Goal: Task Accomplishment & Management: Use online tool/utility

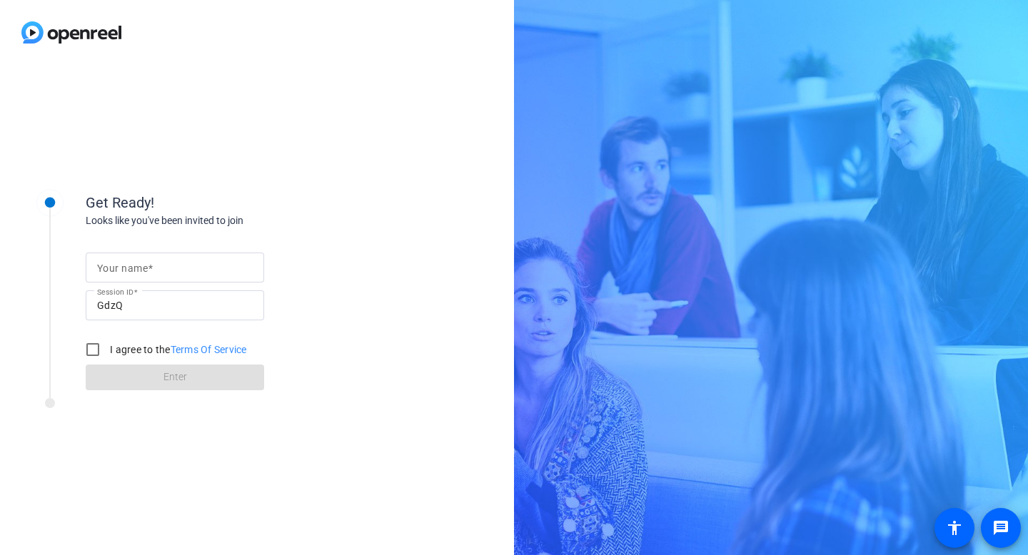
click at [178, 266] on input "Your name" at bounding box center [175, 267] width 156 height 17
type input "y"
type input "Yami"
click at [106, 341] on input "I agree to the Terms Of Service" at bounding box center [93, 349] width 29 height 29
checkbox input "true"
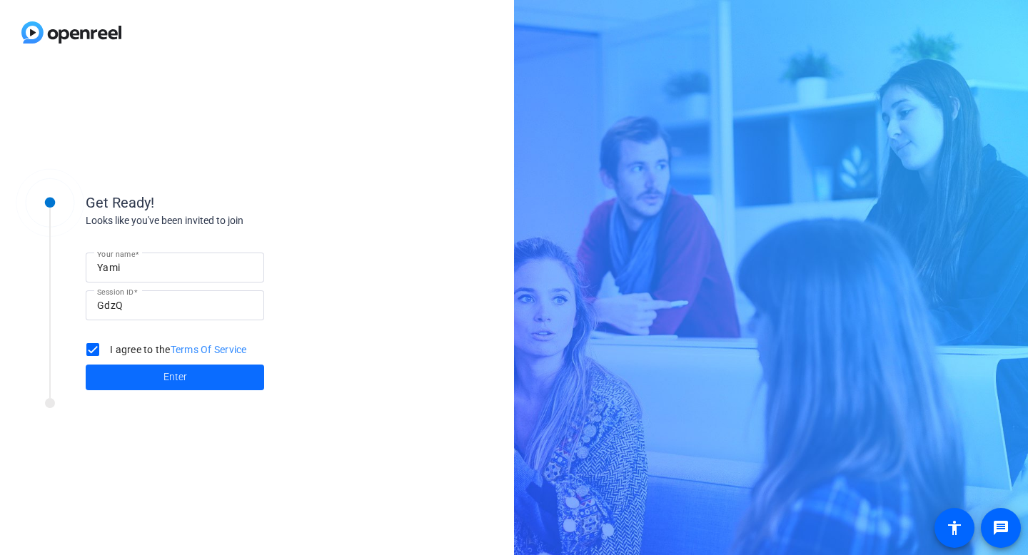
click at [113, 372] on span at bounding box center [175, 377] width 178 height 34
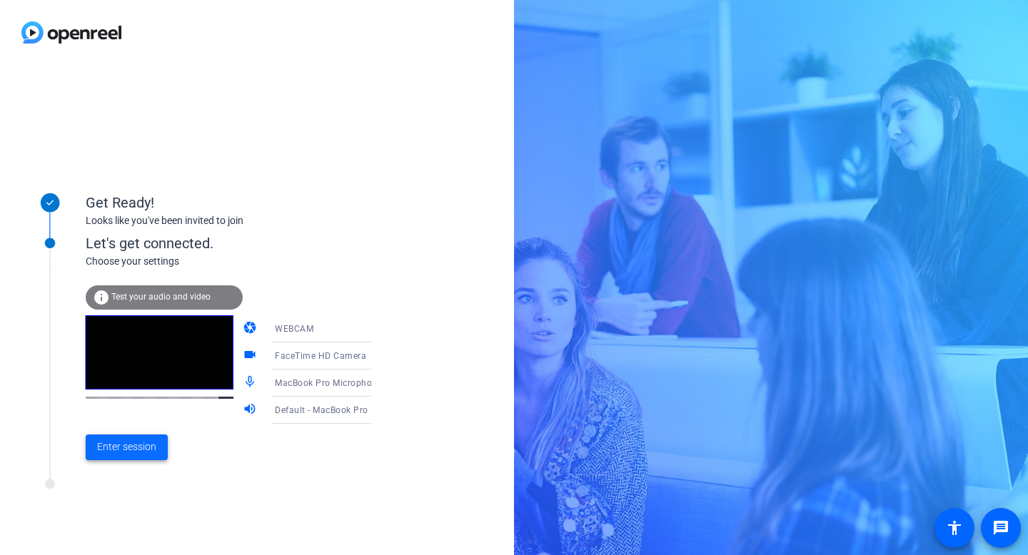
click at [144, 445] on span "Enter session" at bounding box center [126, 447] width 59 height 15
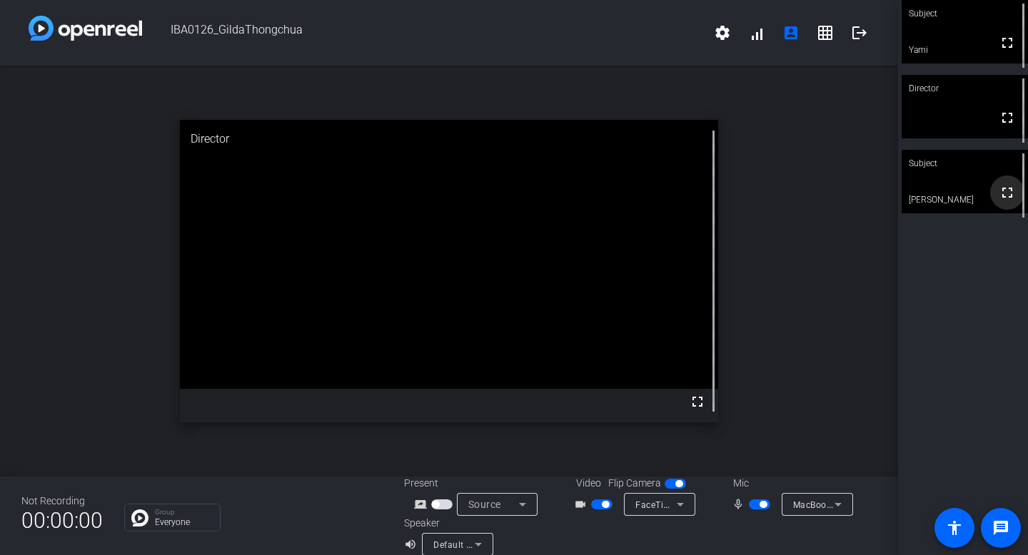
click at [1012, 201] on mat-icon "fullscreen" at bounding box center [1007, 192] width 17 height 17
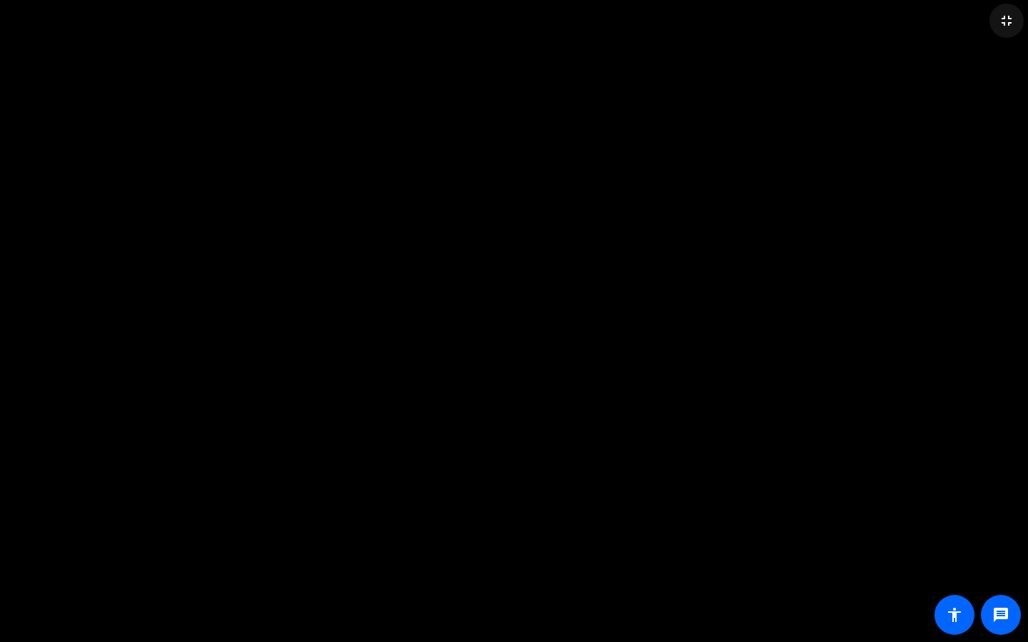
click at [1010, 19] on mat-icon "fullscreen_exit" at bounding box center [1006, 20] width 17 height 17
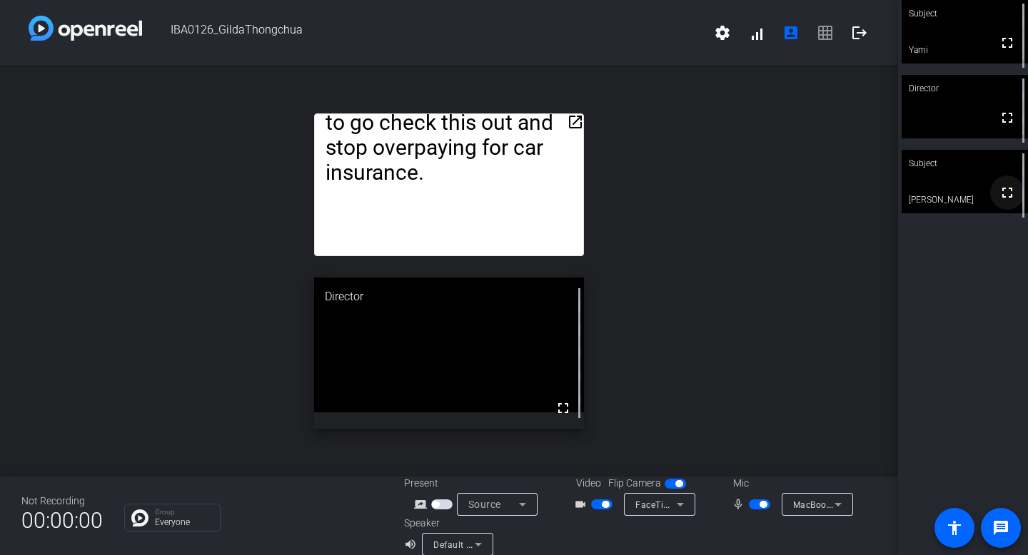
click at [1002, 197] on mat-icon "fullscreen" at bounding box center [1007, 192] width 17 height 17
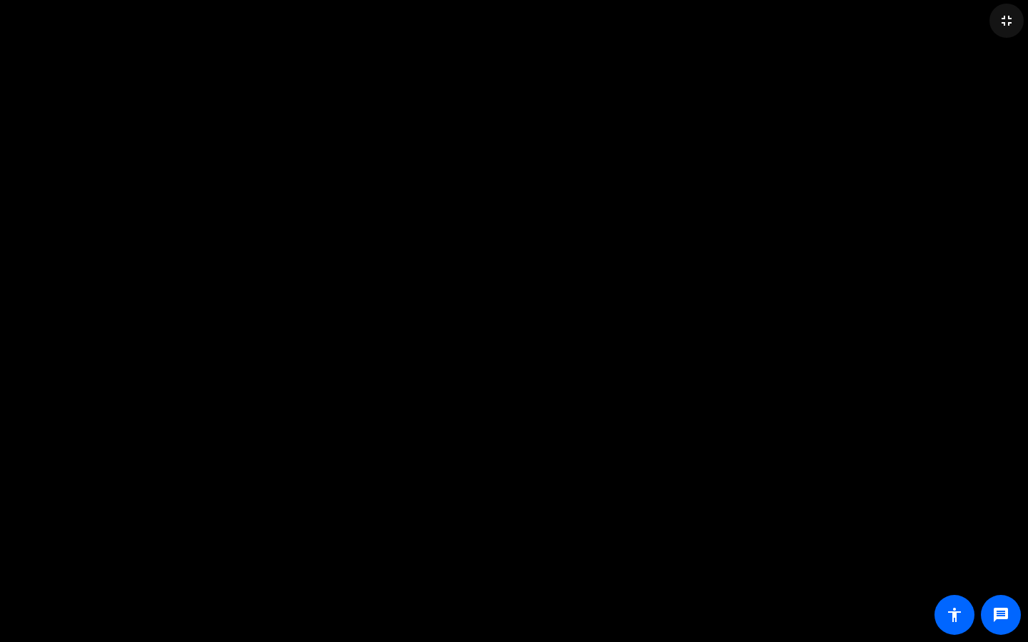
click at [997, 28] on span at bounding box center [1006, 21] width 34 height 34
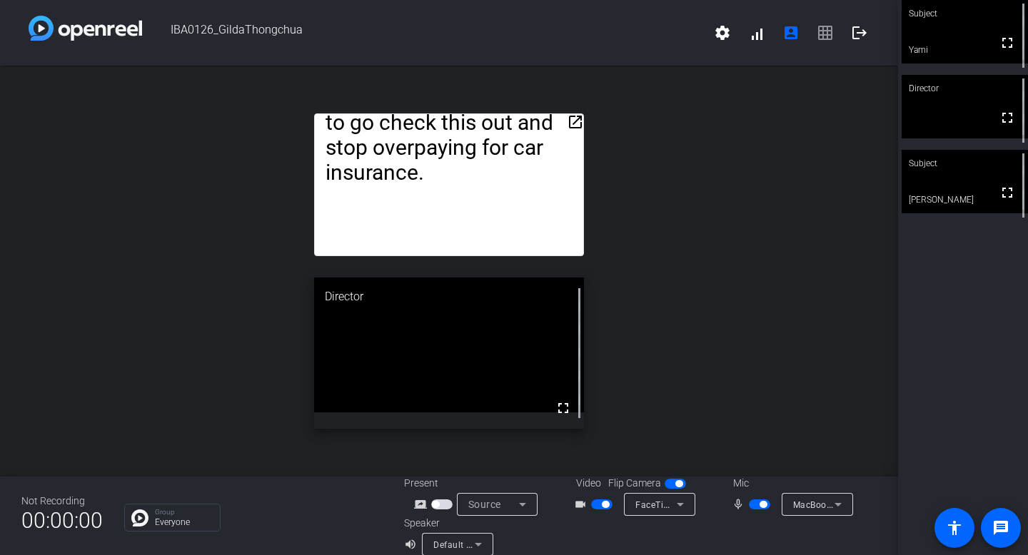
click at [675, 480] on span "button" at bounding box center [675, 484] width 21 height 10
click at [668, 490] on mat-slide-toggle at bounding box center [677, 483] width 24 height 15
click at [669, 480] on button "button" at bounding box center [675, 484] width 21 height 10
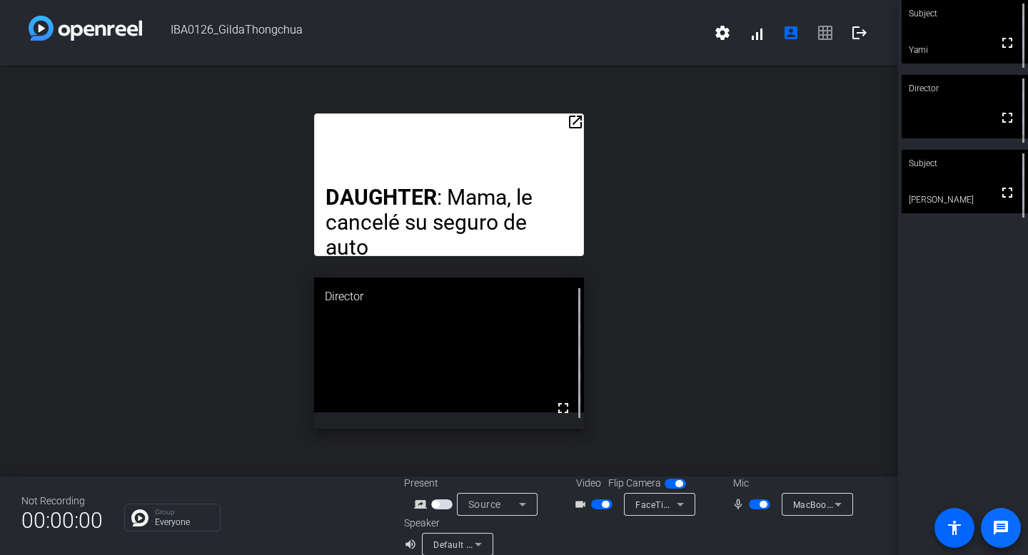
click at [995, 535] on mat-icon "message" at bounding box center [1000, 528] width 17 height 17
click at [1006, 525] on mat-icon "message" at bounding box center [1000, 528] width 17 height 17
